Goal: Information Seeking & Learning: Learn about a topic

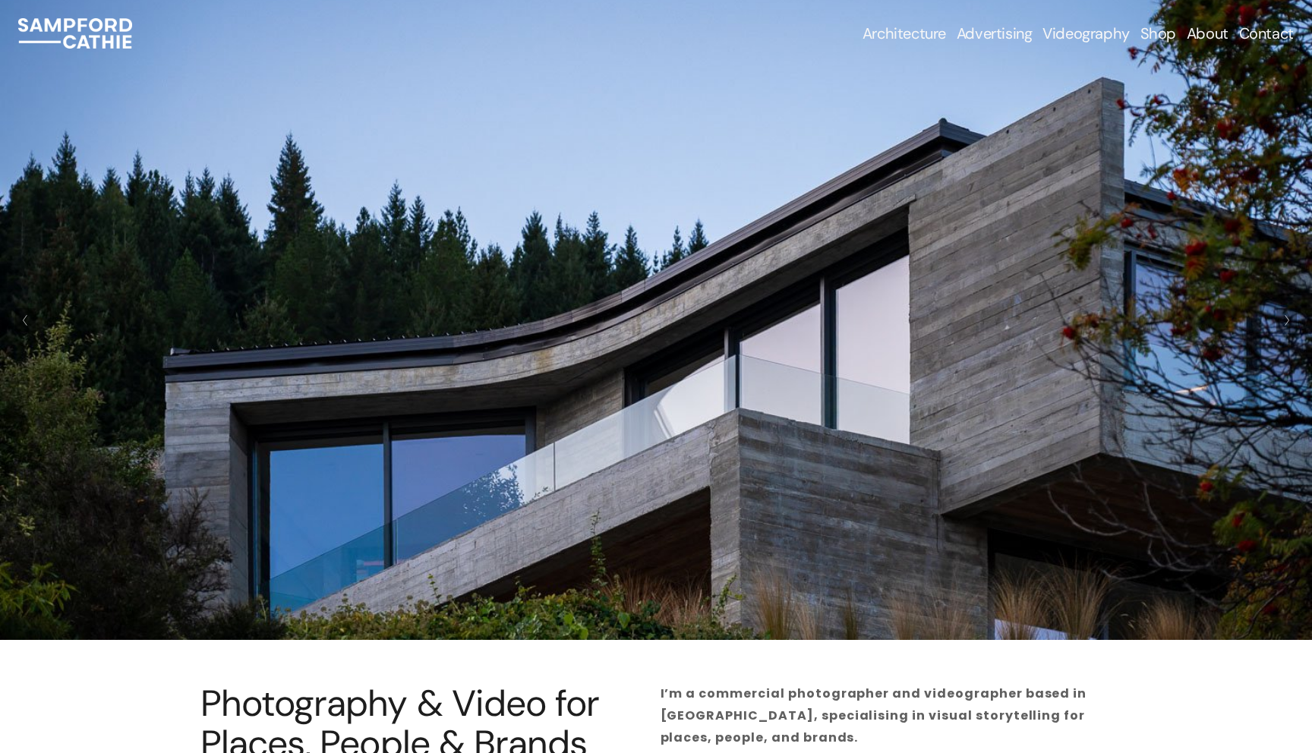
click at [0, 0] on span "Airbnb & Holiday Rentals" at bounding box center [0, 0] width 0 height 0
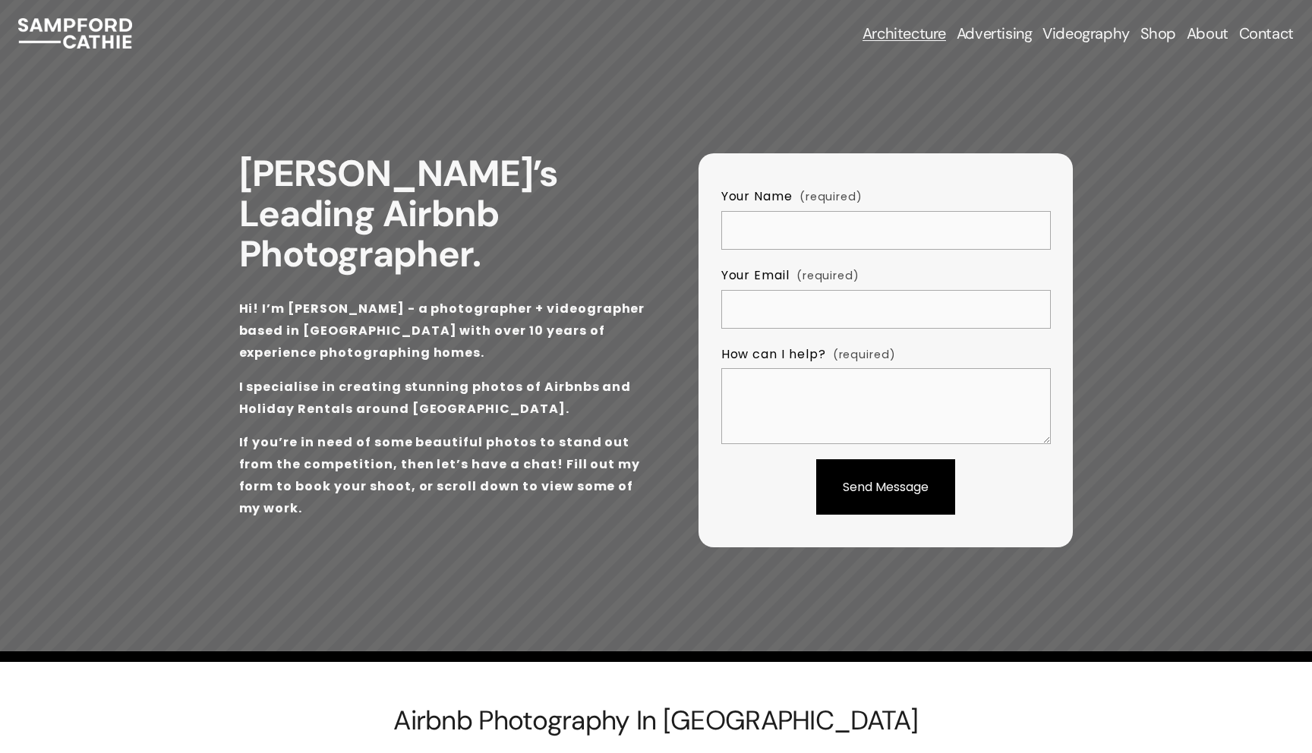
click at [0, 0] on span "Architectural Photography" at bounding box center [0, 0] width 0 height 0
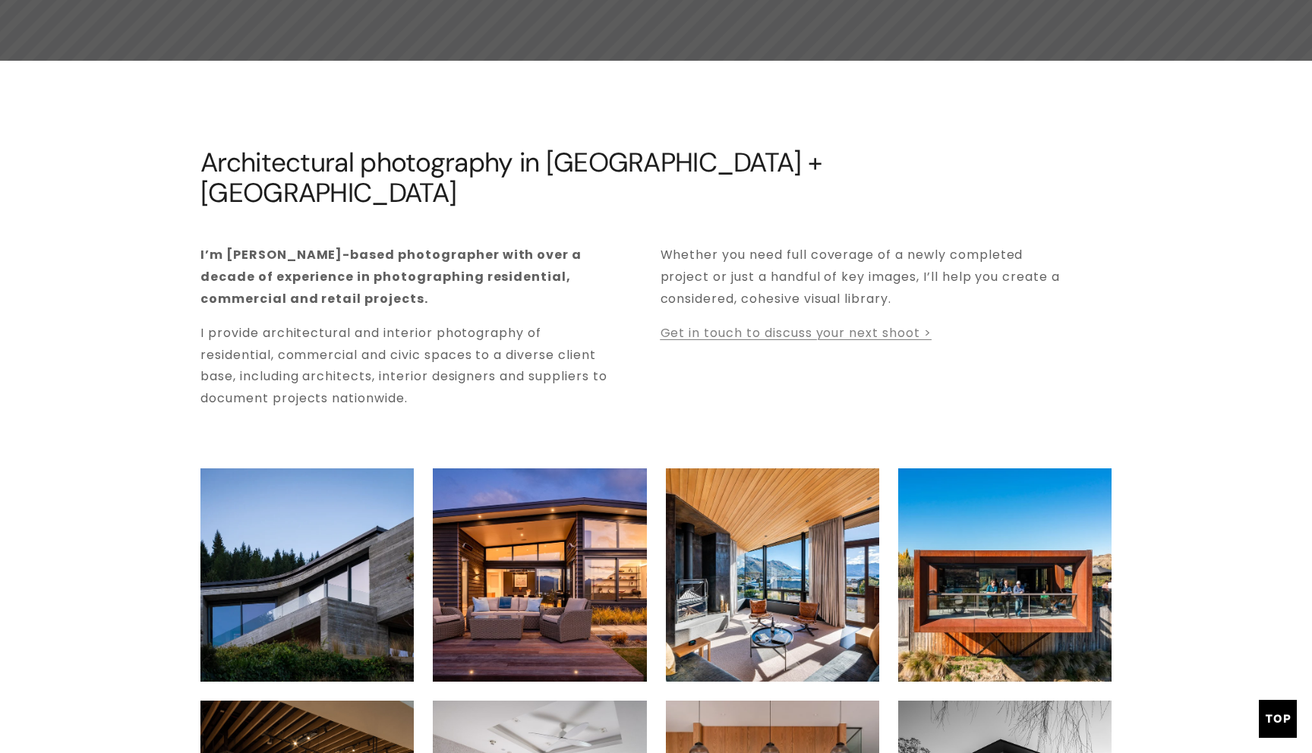
scroll to position [421, 0]
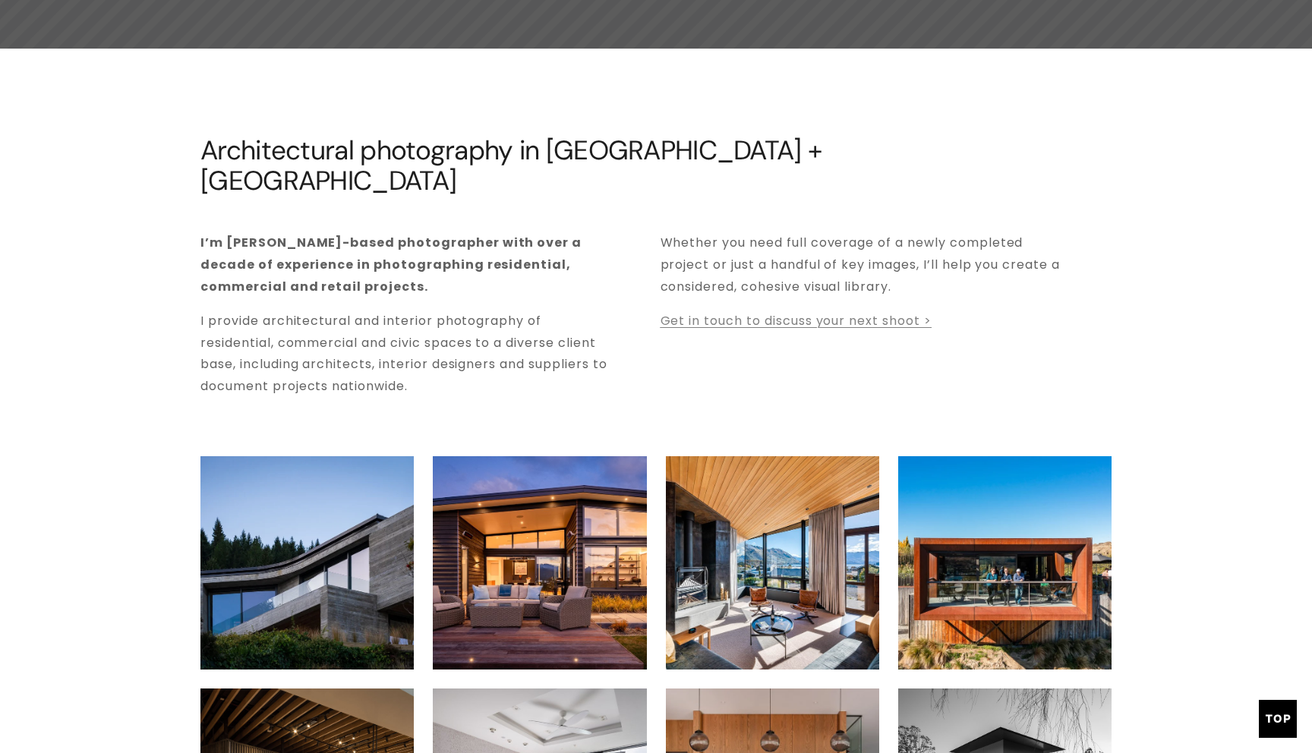
click at [718, 492] on img at bounding box center [772, 562] width 320 height 213
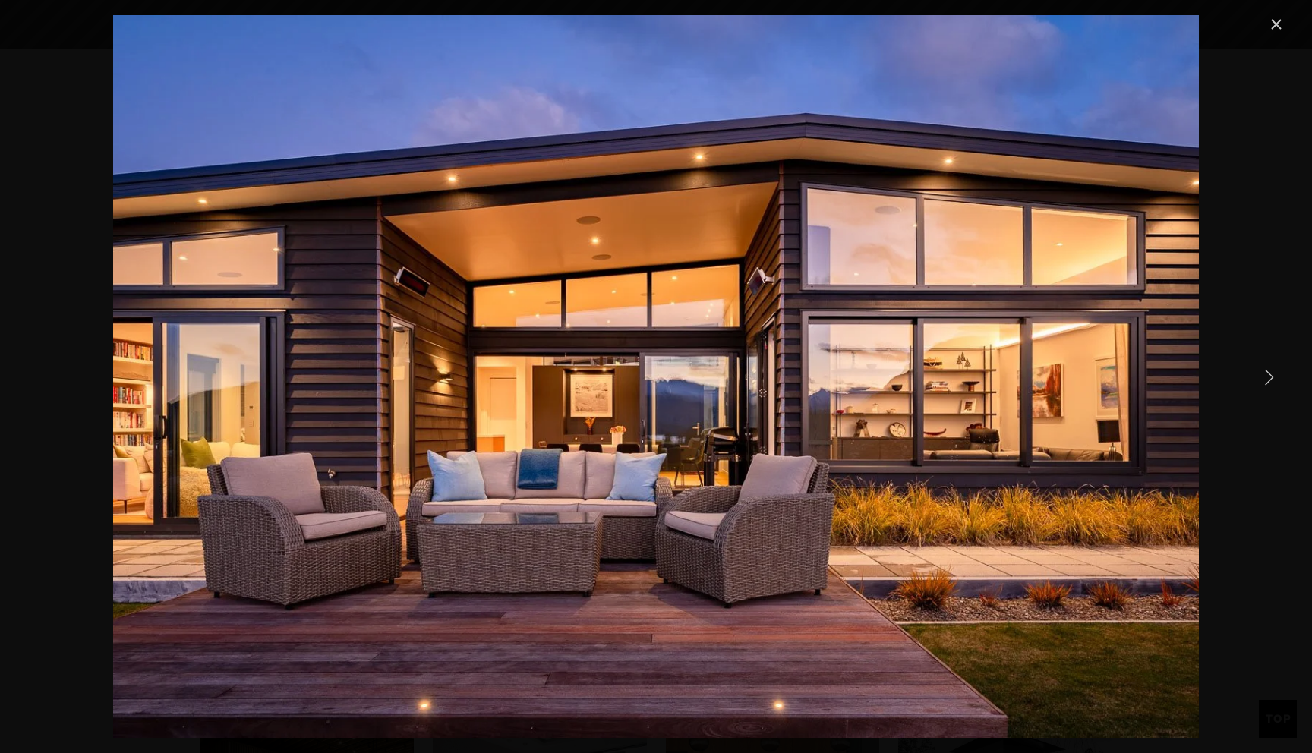
click at [1281, 21] on link "Close" at bounding box center [1276, 24] width 18 height 18
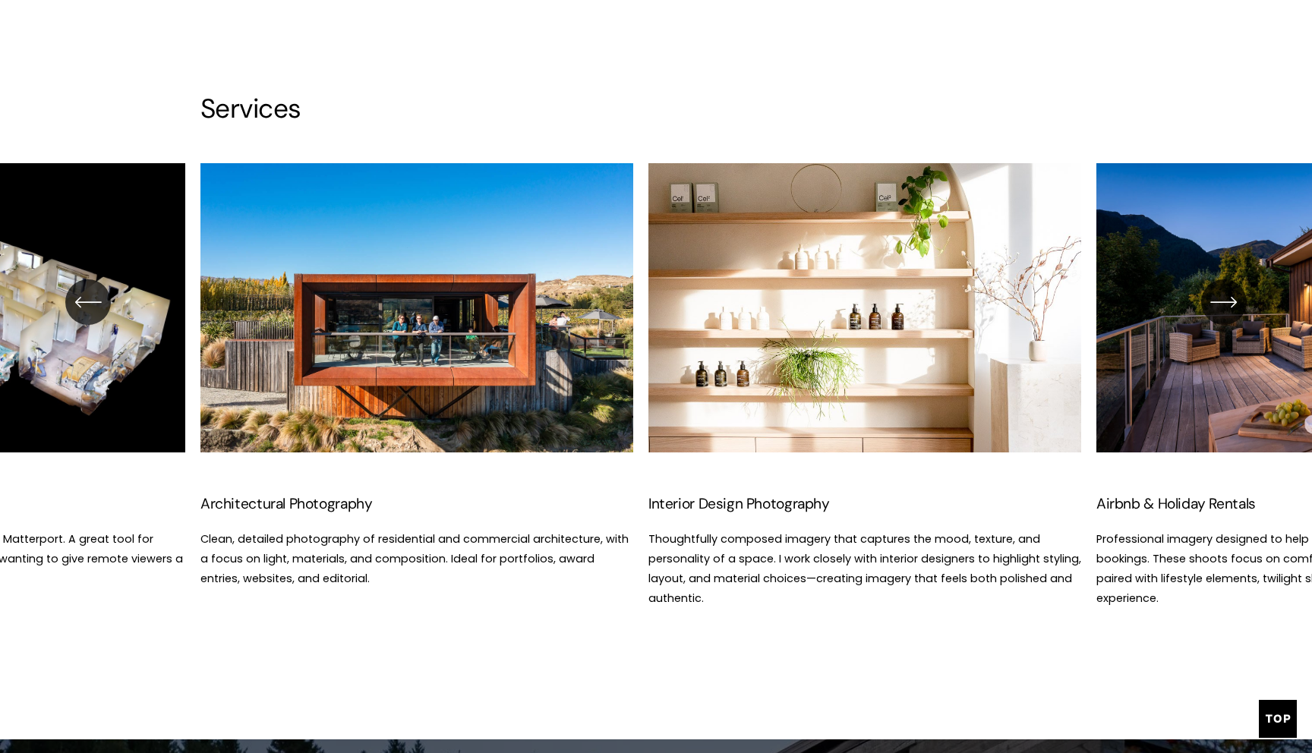
scroll to position [1990, 0]
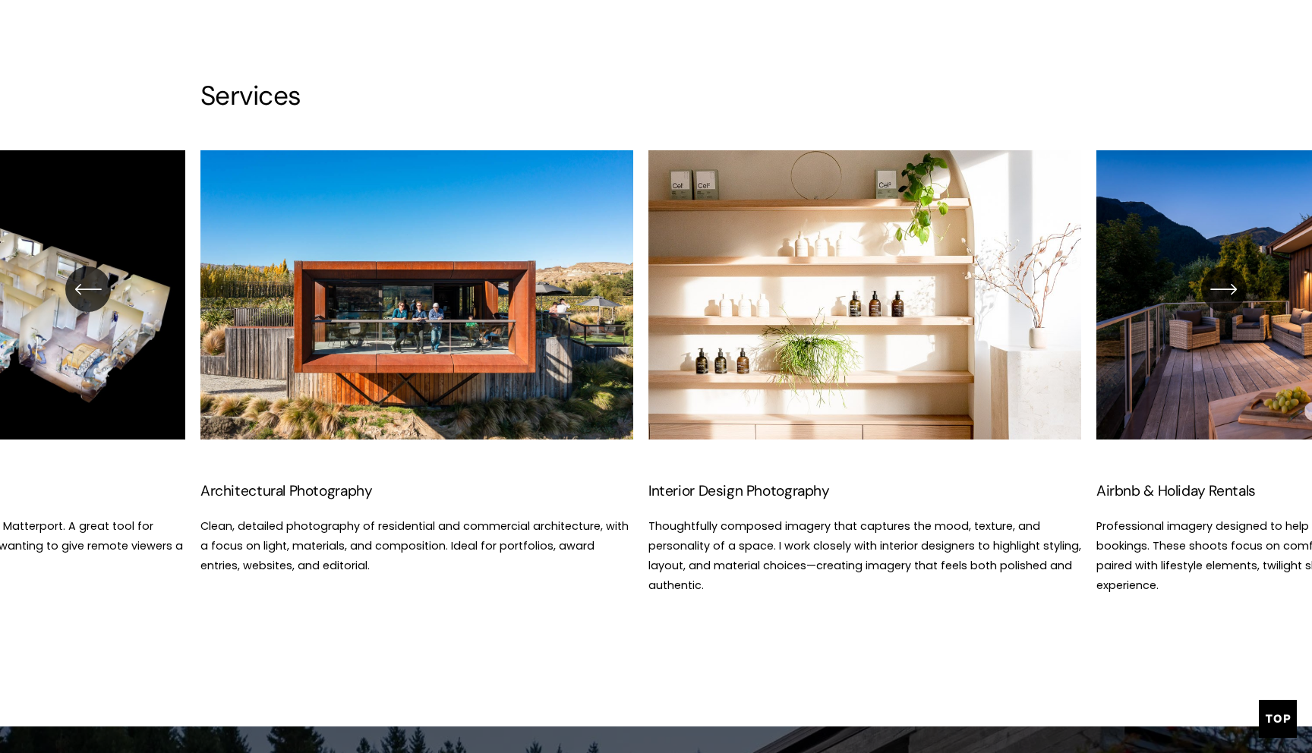
click at [854, 316] on ul "Architectural Photography Clean, detailed photography of residential and commer…" at bounding box center [655, 372] width 911 height 445
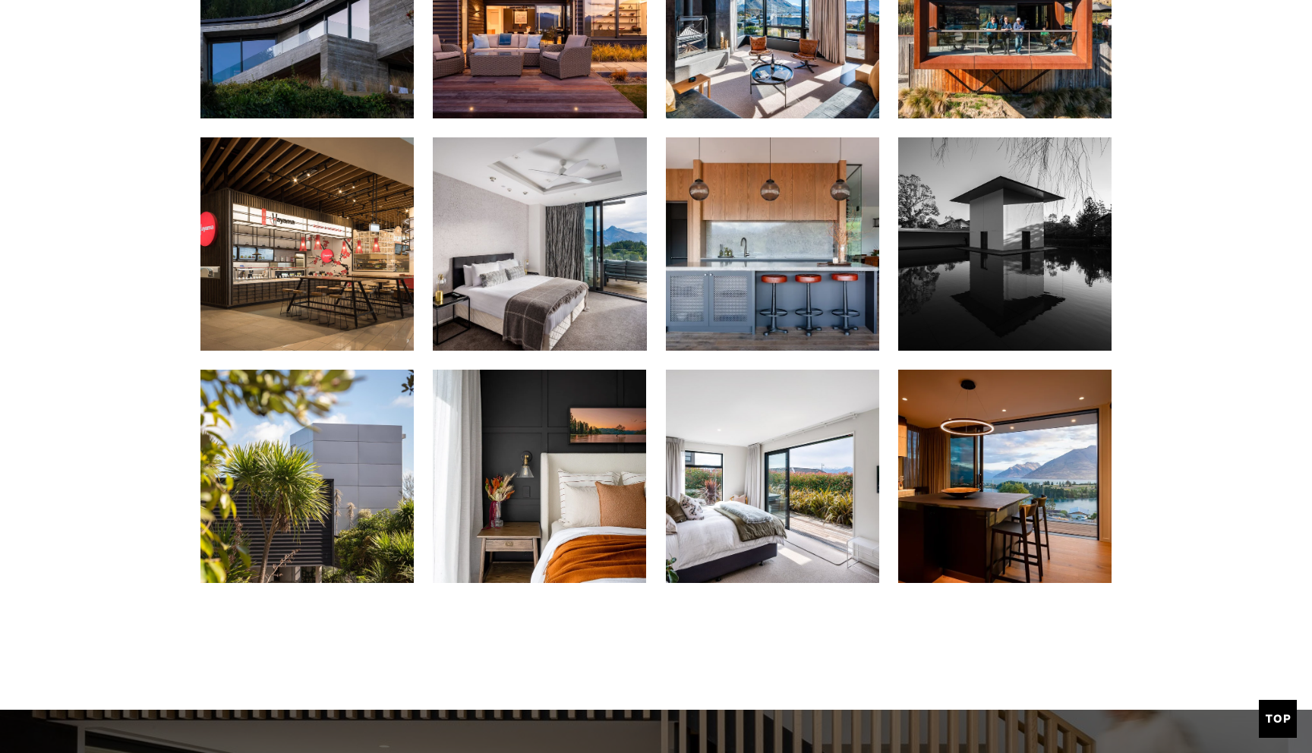
scroll to position [0, 0]
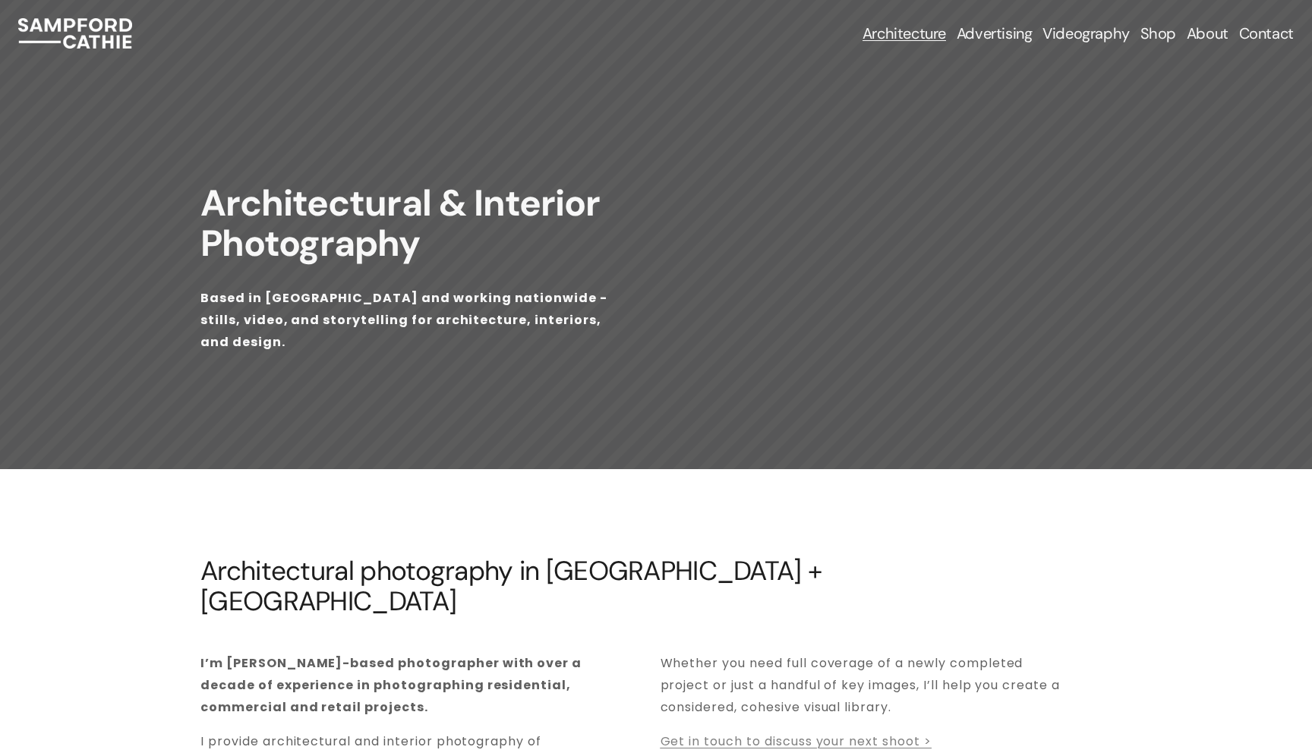
click at [0, 0] on span "Interior Photography" at bounding box center [0, 0] width 0 height 0
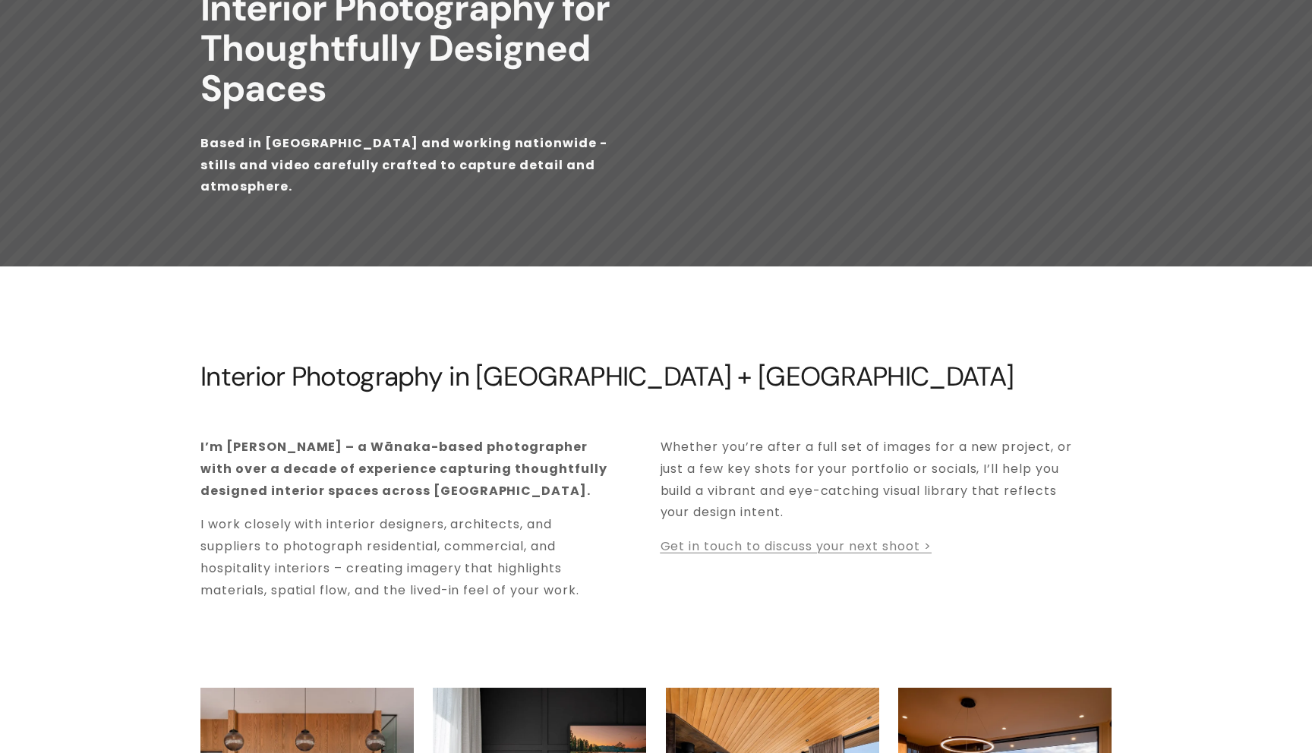
scroll to position [141, 0]
